Goal: Find specific page/section: Find specific page/section

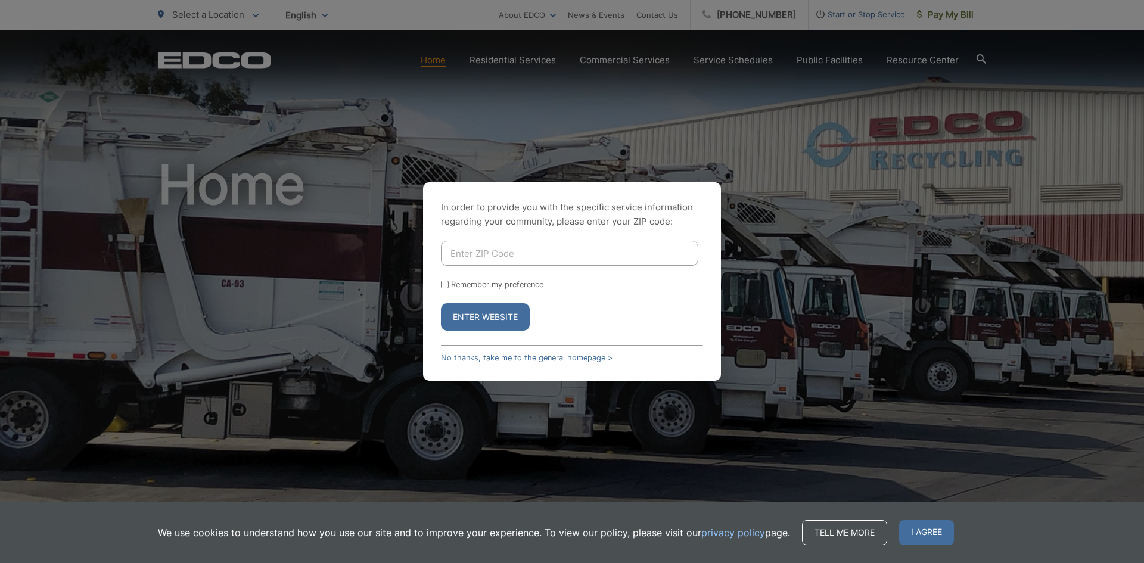
click at [509, 253] on input "Enter ZIP Code" at bounding box center [569, 253] width 257 height 25
click at [441, 303] on button "Enter Website" at bounding box center [485, 316] width 89 height 27
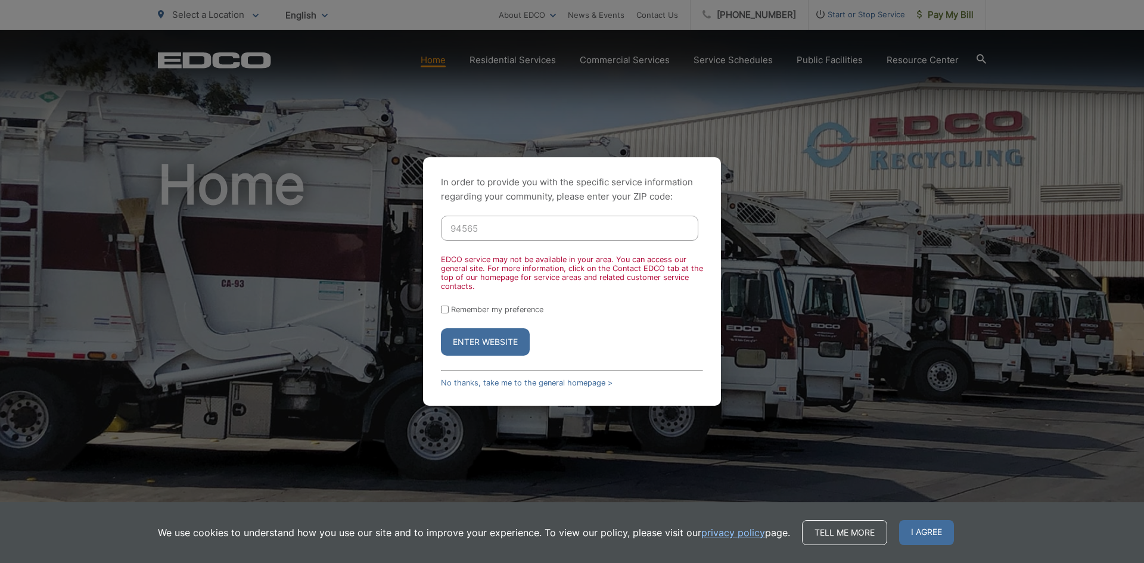
drag, startPoint x: 496, startPoint y: 227, endPoint x: 400, endPoint y: 220, distance: 95.6
click at [400, 220] on div "In order to provide you with the specific service information regarding your co…" at bounding box center [572, 281] width 1144 height 563
click at [502, 343] on button "Enter Website" at bounding box center [485, 341] width 89 height 27
drag, startPoint x: 490, startPoint y: 226, endPoint x: 420, endPoint y: 223, distance: 70.4
click at [420, 223] on div "In order to provide you with the specific service information regarding your co…" at bounding box center [572, 281] width 1144 height 563
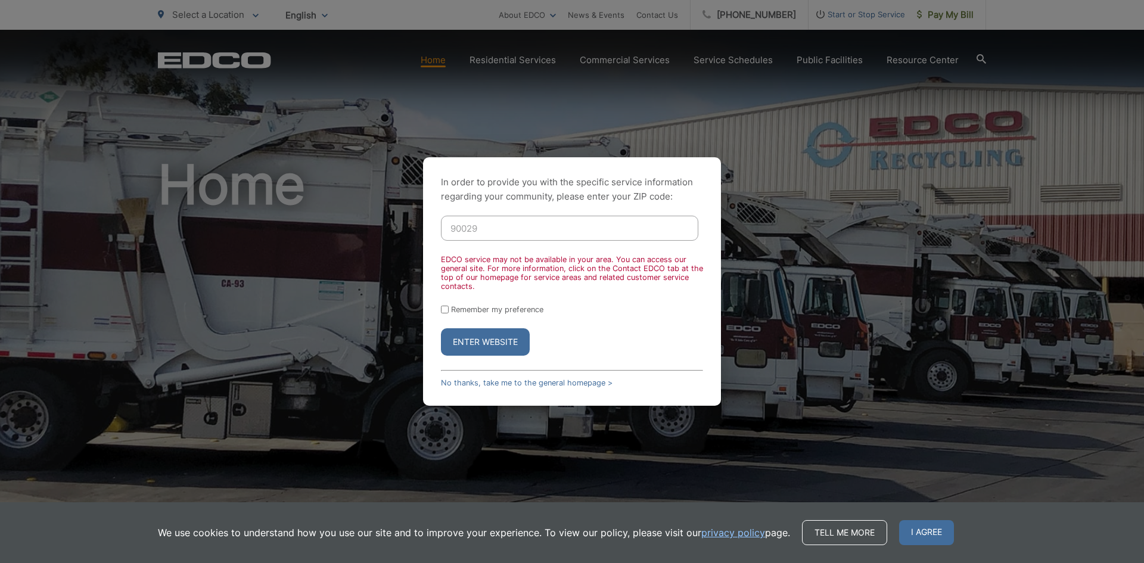
type input "90029"
click at [487, 332] on button "Enter Website" at bounding box center [485, 341] width 89 height 27
click at [483, 337] on button "Enter Website" at bounding box center [485, 341] width 89 height 27
click at [907, 366] on div "In order to provide you with the specific service information regarding your co…" at bounding box center [572, 281] width 1144 height 563
click at [632, 201] on p "In order to provide you with the specific service information regarding your co…" at bounding box center [572, 189] width 262 height 29
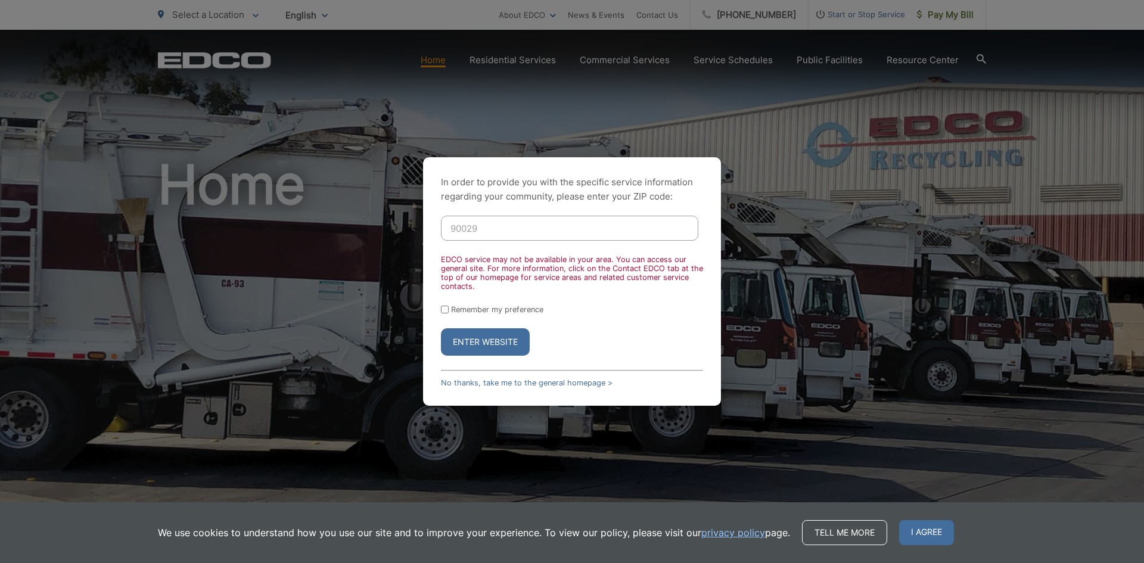
drag, startPoint x: 118, startPoint y: 68, endPoint x: 113, endPoint y: 45, distance: 23.7
click at [114, 46] on div "In order to provide you with the specific service information regarding your co…" at bounding box center [572, 281] width 1144 height 563
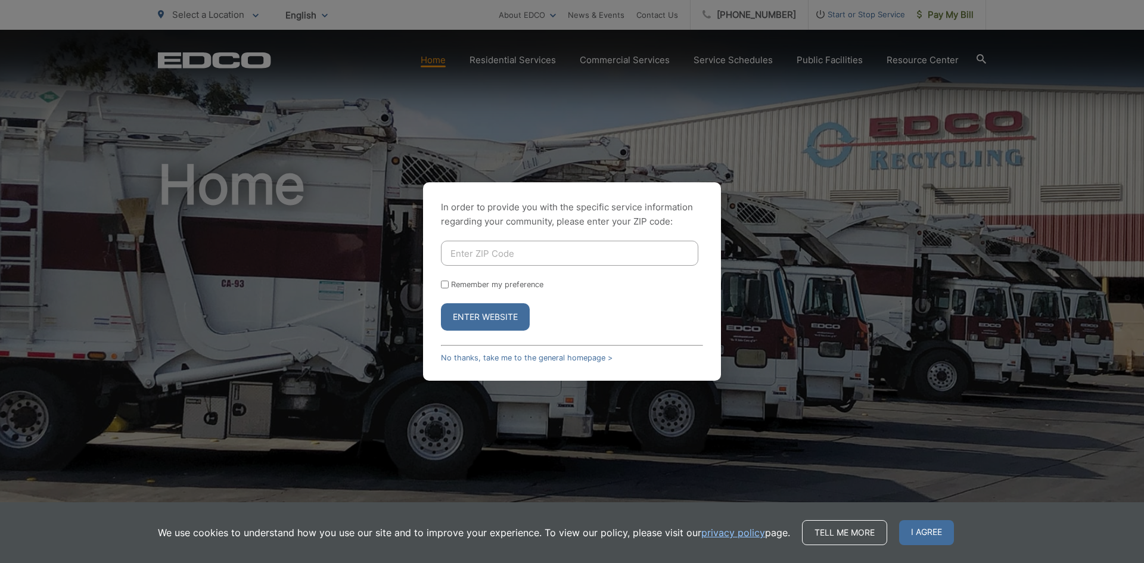
click at [274, 130] on div "In order to provide you with the specific service information regarding your co…" at bounding box center [572, 281] width 1144 height 563
